Goal: Navigation & Orientation: Find specific page/section

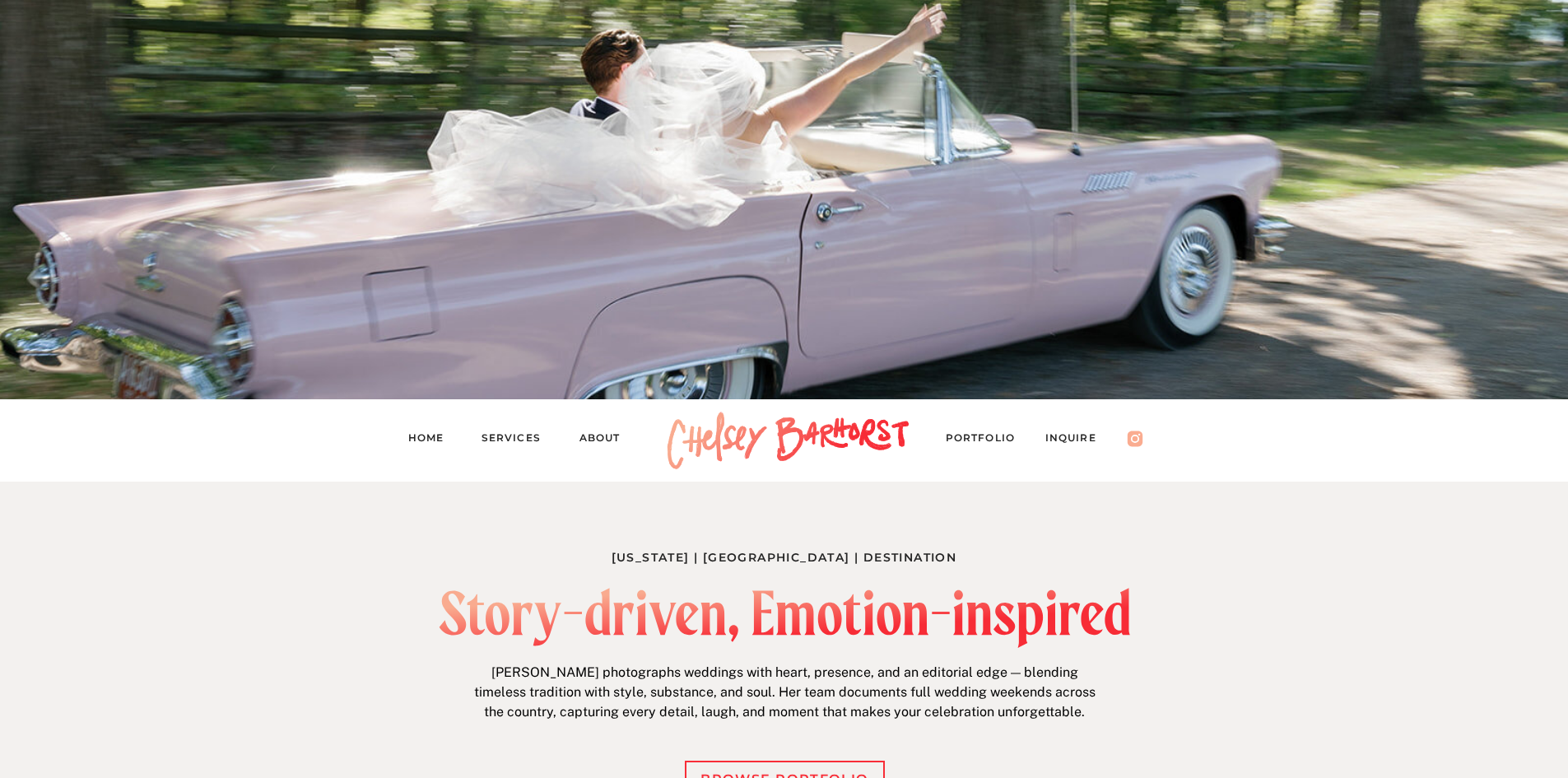
scroll to position [165, 0]
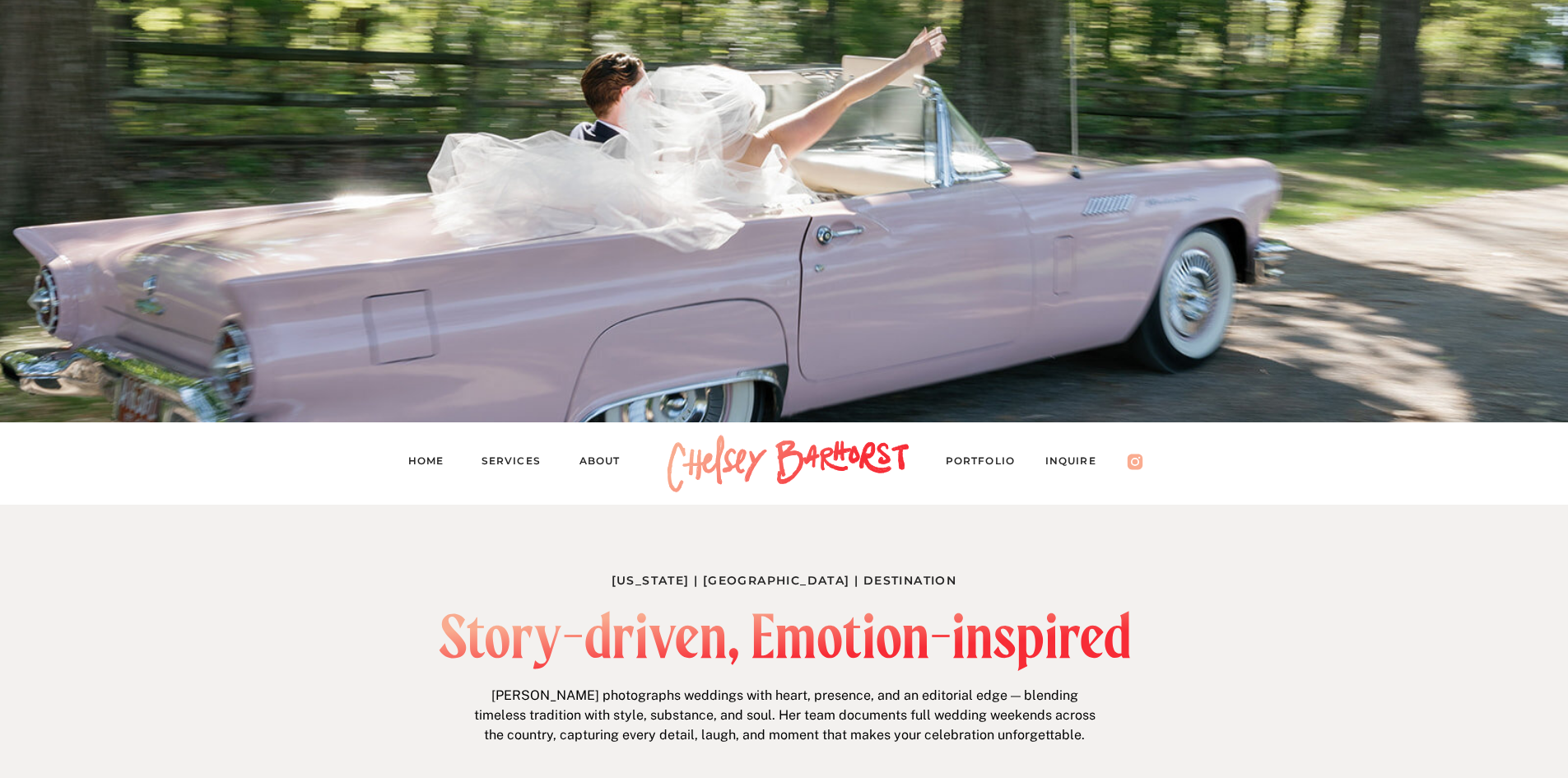
click at [518, 461] on nav "Services" at bounding box center [518, 463] width 74 height 23
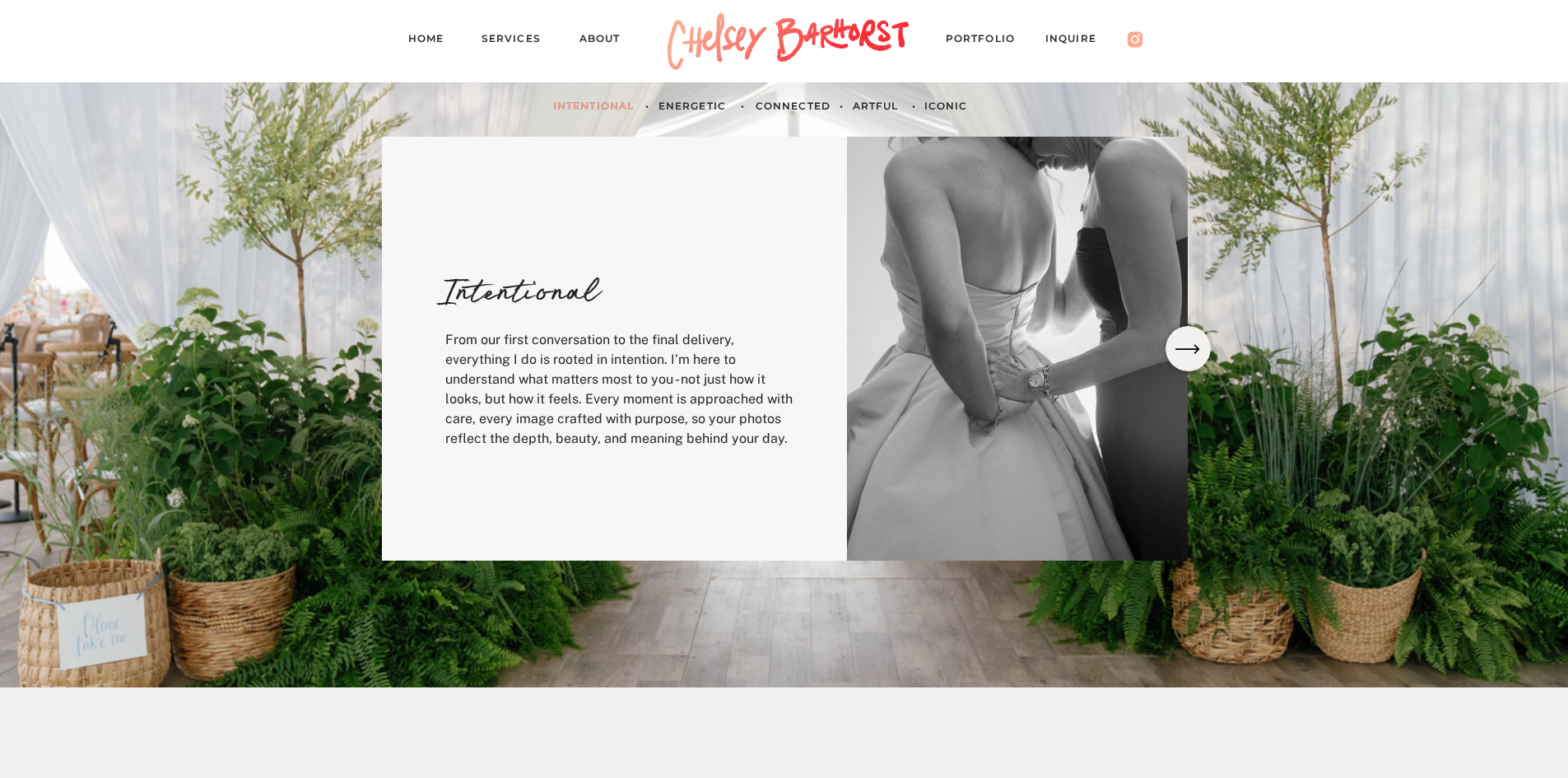
scroll to position [577, 0]
